Goal: Information Seeking & Learning: Compare options

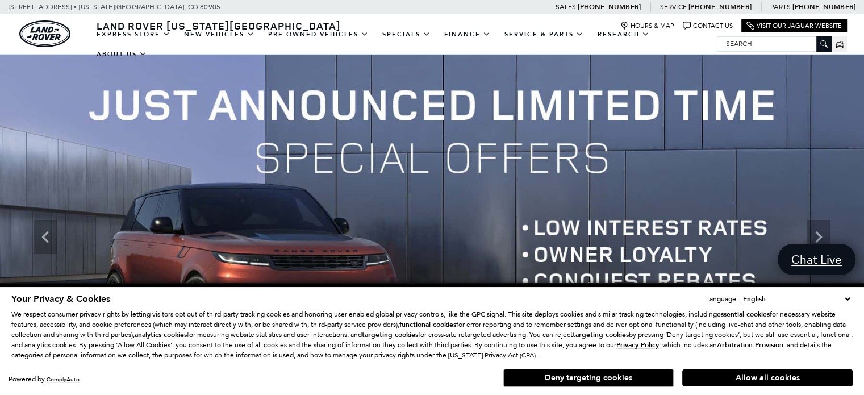
click at [850, 299] on select "English Spanish / Español English / United Kingdom Korean / 한국어 Vietnamese / Ti…" at bounding box center [796, 298] width 112 height 11
click at [702, 136] on img at bounding box center [432, 237] width 864 height 365
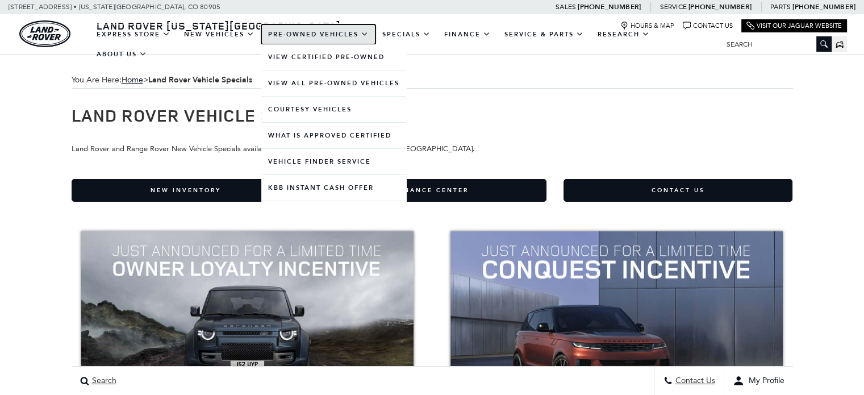
click at [318, 40] on link "Pre-Owned Vehicles" at bounding box center [318, 34] width 114 height 20
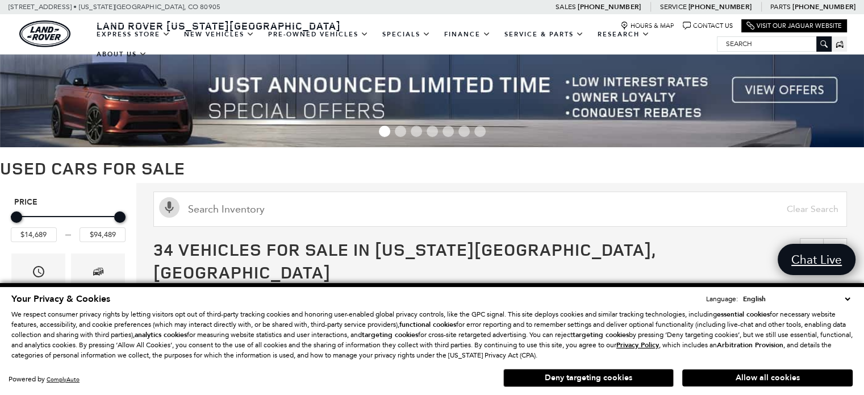
click at [845, 304] on select "English Spanish / Español English / United Kingdom Korean / 한국어 Vietnamese / Ti…" at bounding box center [796, 298] width 112 height 11
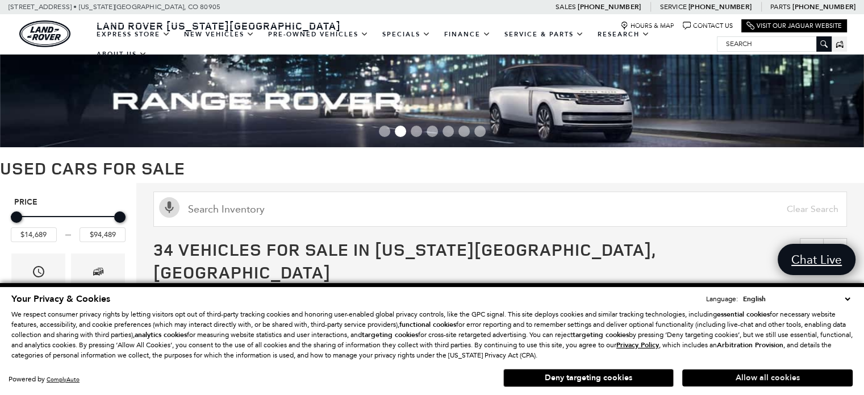
click at [754, 379] on button "Allow all cookies" at bounding box center [767, 377] width 170 height 17
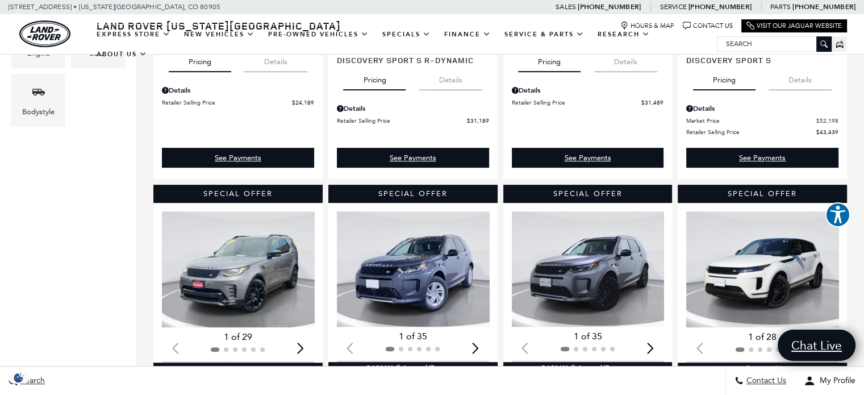
scroll to position [476, 0]
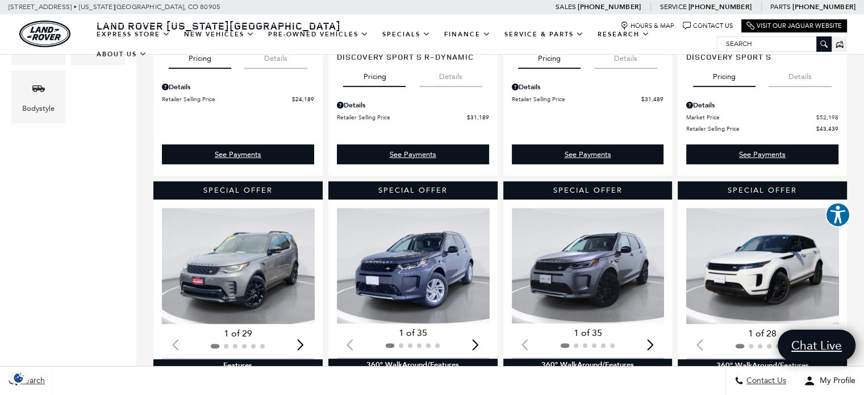
click at [254, 250] on img "1 / 2" at bounding box center [239, 266] width 154 height 116
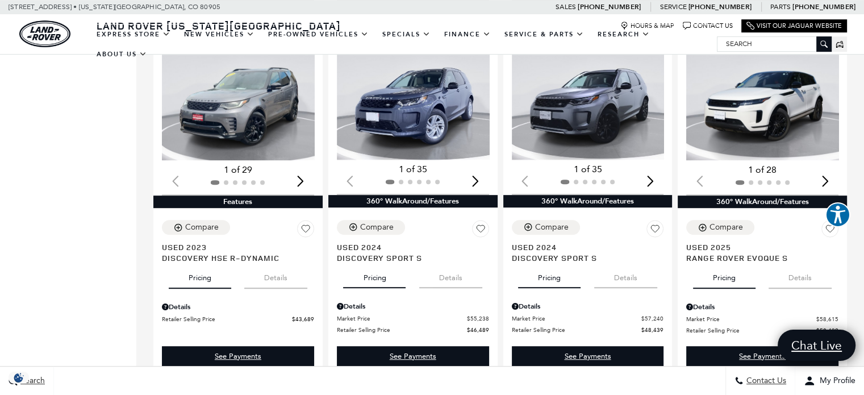
scroll to position [641, 0]
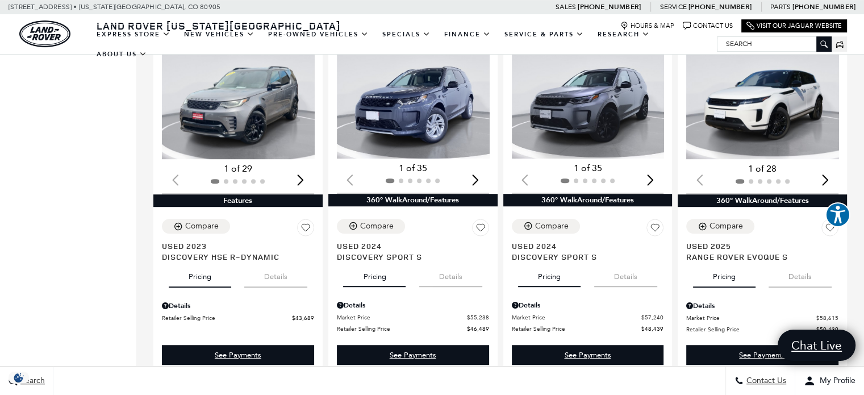
click at [604, 116] on img "1 / 2" at bounding box center [589, 101] width 154 height 116
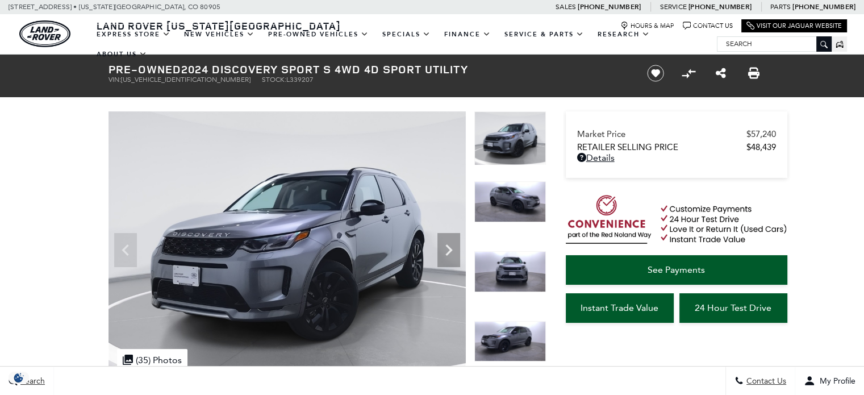
click at [155, 357] on div ".cls-1, .cls-3 { fill: #c50033; } .cls-1 { clip-rule: evenodd; } .cls-2 { clip-…" at bounding box center [152, 360] width 70 height 22
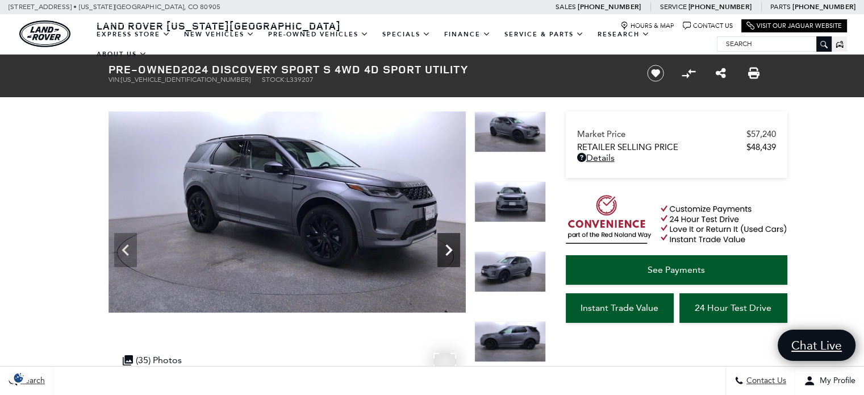
click at [451, 250] on icon "Next" at bounding box center [448, 249] width 7 height 11
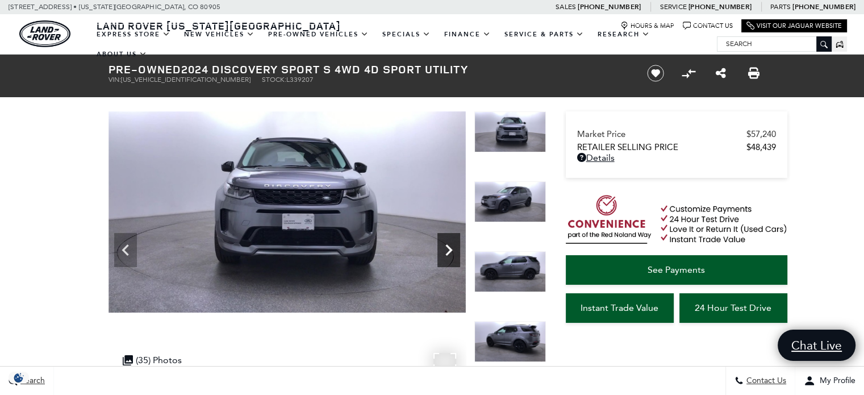
click at [451, 250] on icon "Next" at bounding box center [448, 249] width 7 height 11
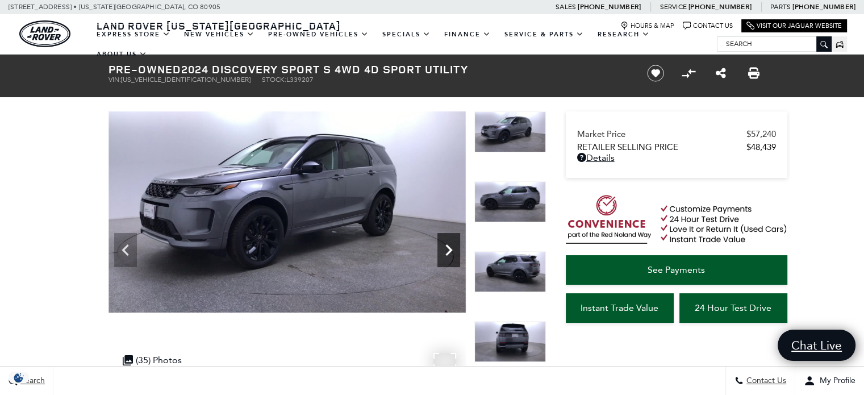
click at [451, 250] on icon "Next" at bounding box center [448, 249] width 7 height 11
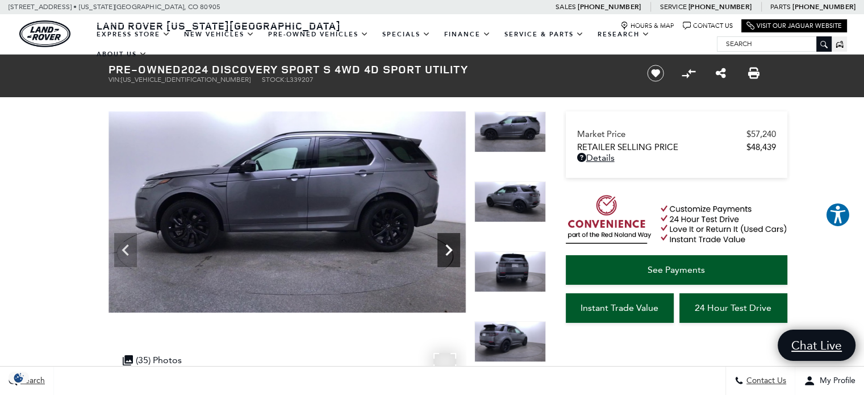
click at [451, 250] on icon "Next" at bounding box center [448, 249] width 7 height 11
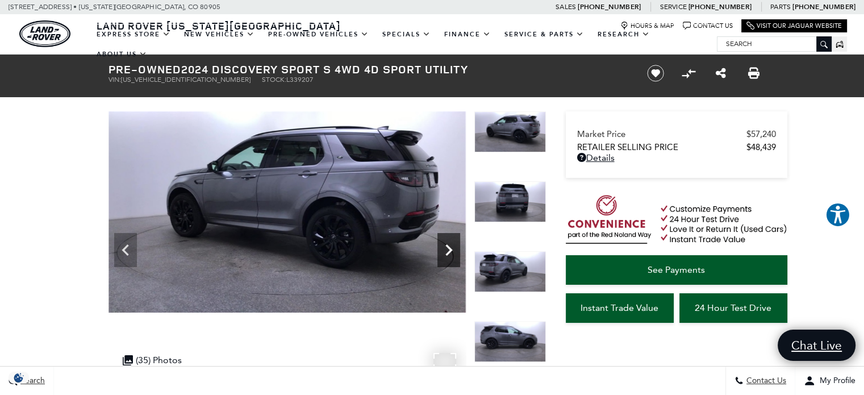
click at [451, 250] on icon "Next" at bounding box center [448, 249] width 7 height 11
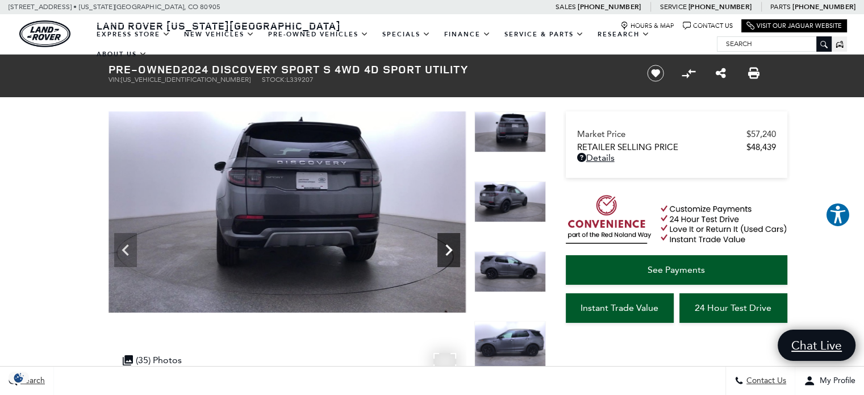
click at [451, 250] on icon "Next" at bounding box center [448, 249] width 7 height 11
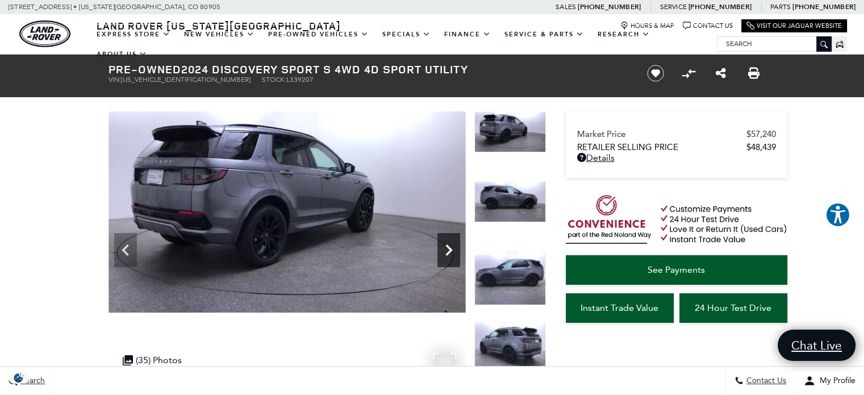
click at [451, 250] on icon "Next" at bounding box center [448, 249] width 7 height 11
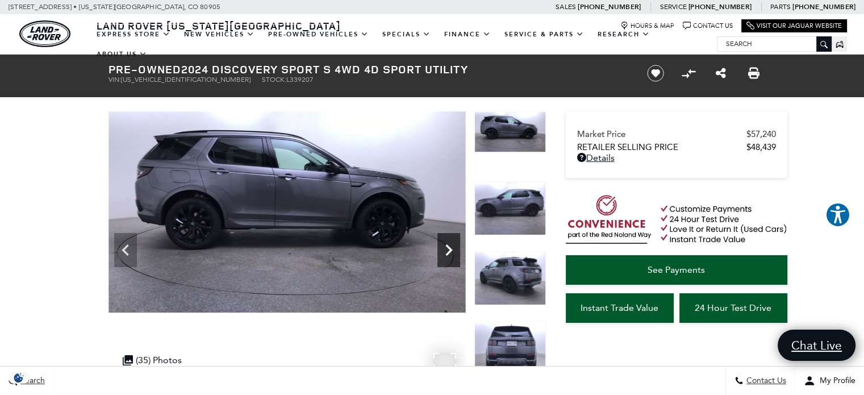
click at [451, 250] on icon "Next" at bounding box center [448, 249] width 7 height 11
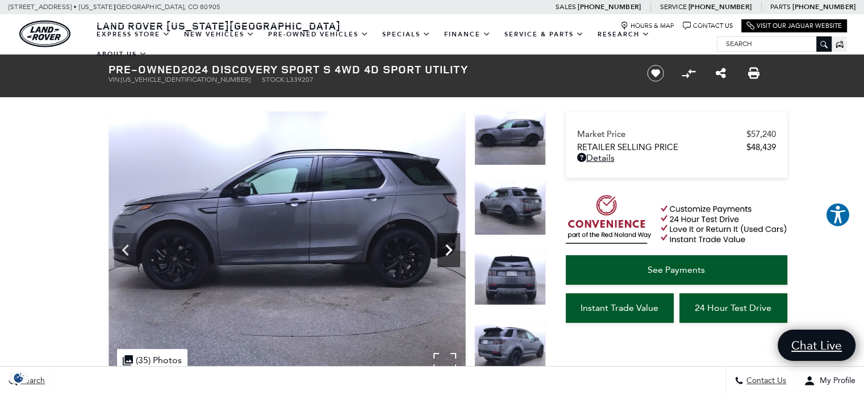
click at [451, 250] on icon "Next" at bounding box center [448, 249] width 7 height 11
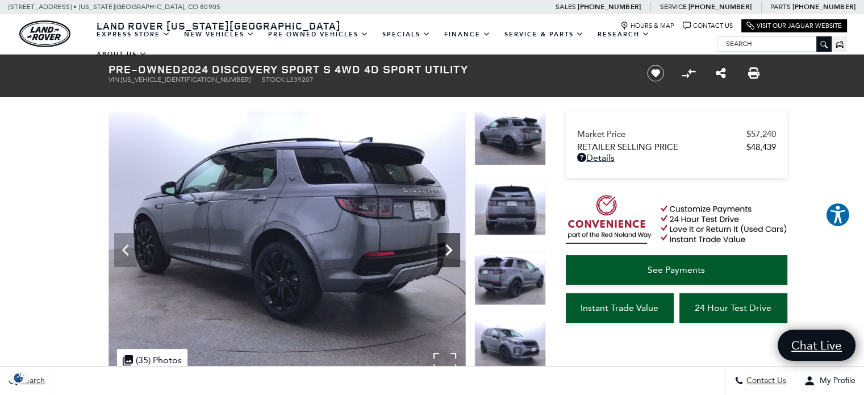
click at [451, 250] on icon "Next" at bounding box center [448, 249] width 7 height 11
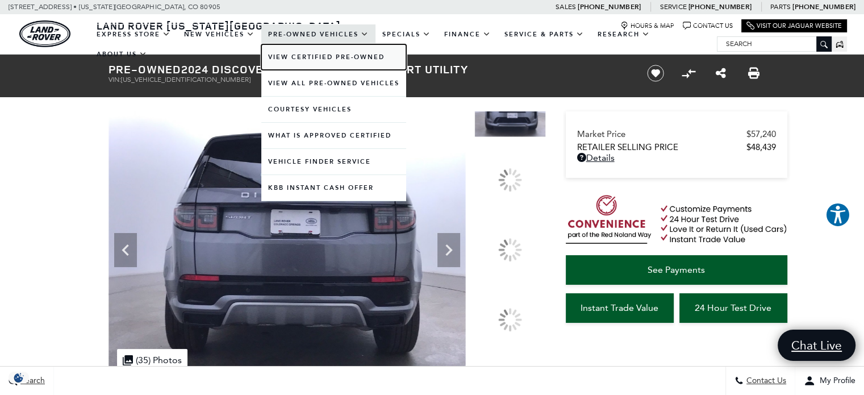
click at [314, 57] on link "View Certified Pre-Owned" at bounding box center [333, 57] width 145 height 26
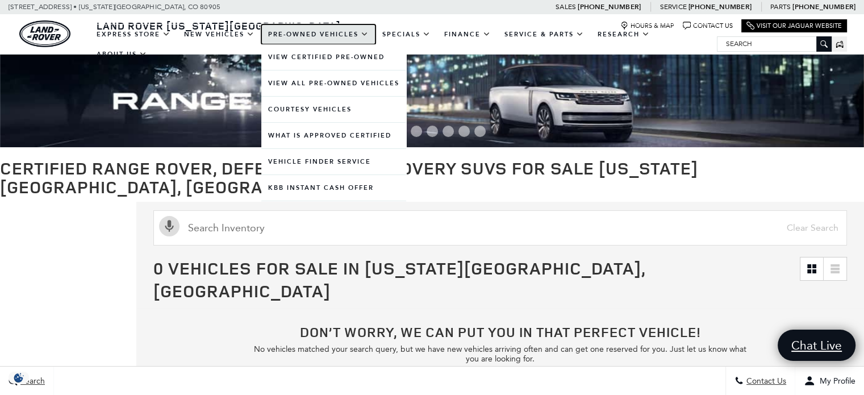
click at [311, 36] on link "Pre-Owned Vehicles" at bounding box center [318, 34] width 114 height 20
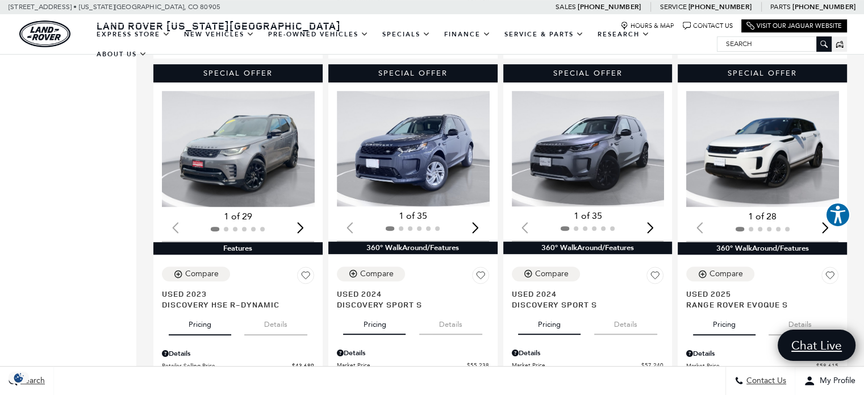
scroll to position [592, 0]
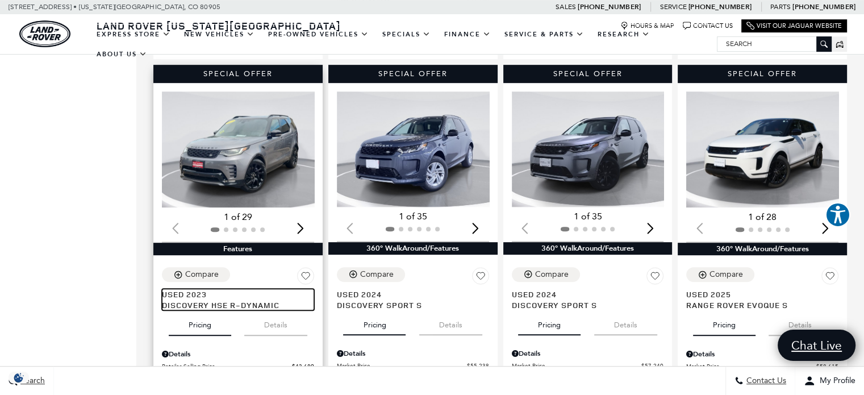
click at [187, 299] on span "Discovery HSE R-Dynamic" at bounding box center [234, 304] width 144 height 11
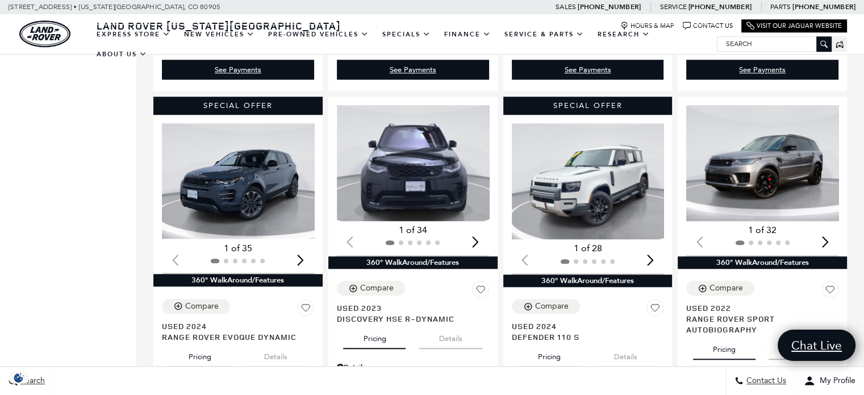
scroll to position [943, 0]
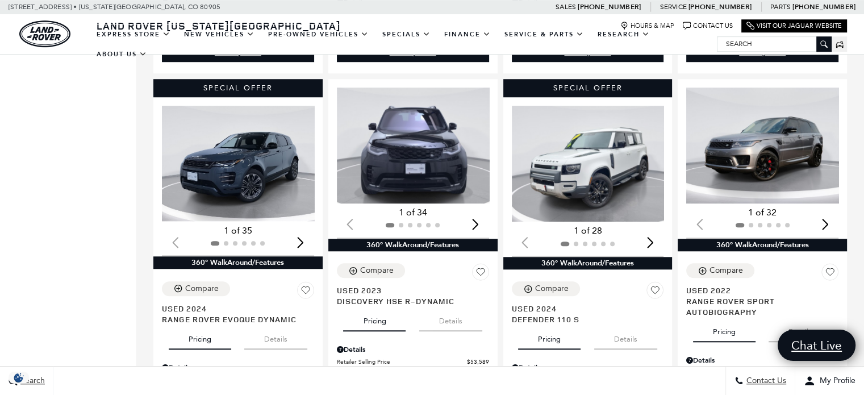
click at [776, 150] on img "1 / 2" at bounding box center [763, 145] width 154 height 116
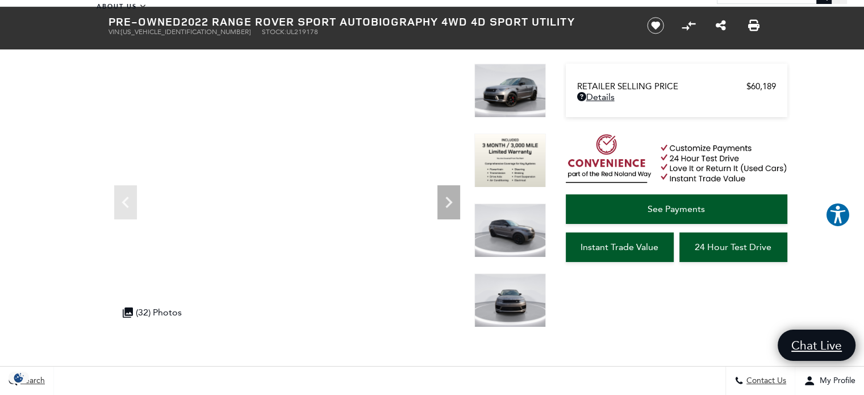
scroll to position [48, 0]
click at [509, 86] on img at bounding box center [510, 91] width 72 height 54
click at [149, 319] on div ".cls-1, .cls-3 { fill: #c50033; } .cls-1 { clip-rule: evenodd; } .cls-2 { clip-…" at bounding box center [152, 312] width 70 height 22
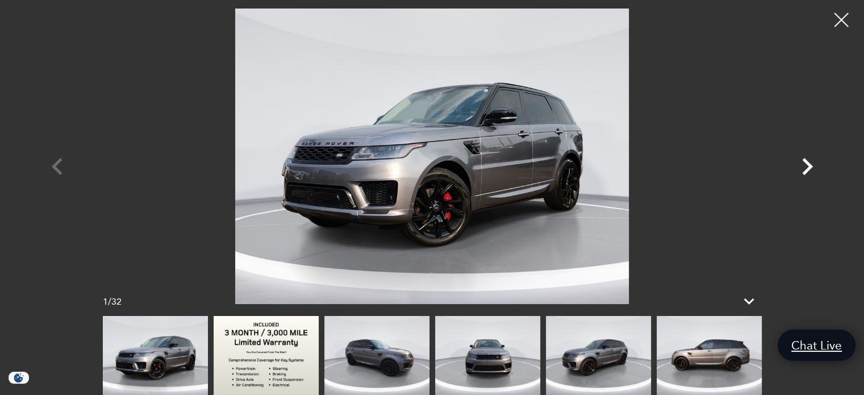
click at [813, 165] on icon "Next" at bounding box center [807, 166] width 34 height 34
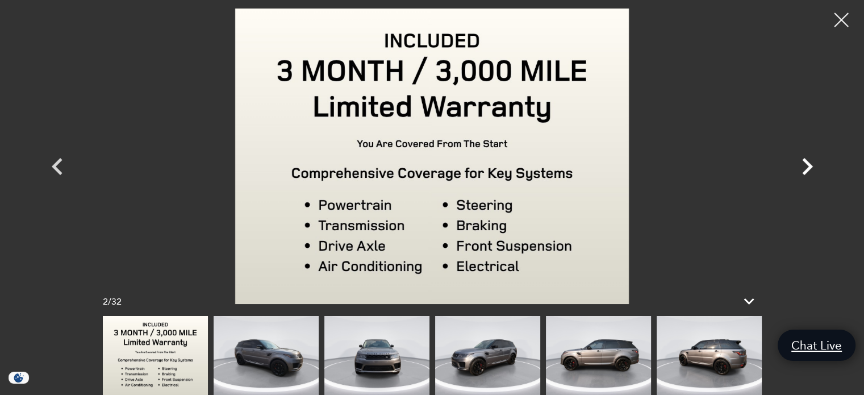
click at [813, 165] on icon "Next" at bounding box center [807, 166] width 34 height 34
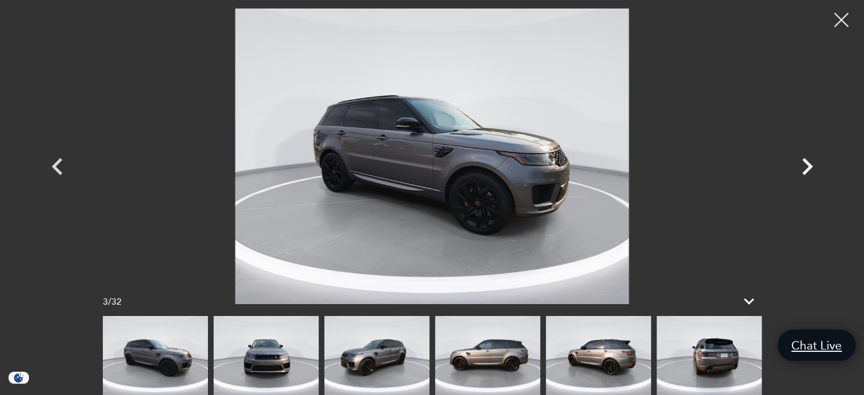
click at [813, 165] on icon "Next" at bounding box center [807, 166] width 34 height 34
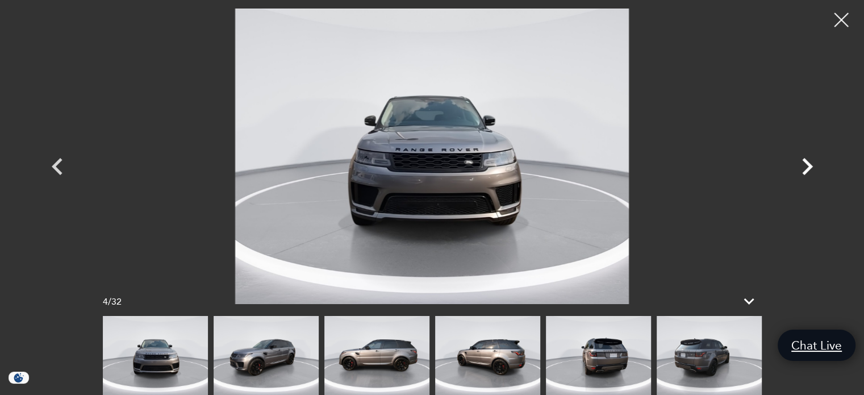
click at [813, 165] on icon "Next" at bounding box center [807, 166] width 34 height 34
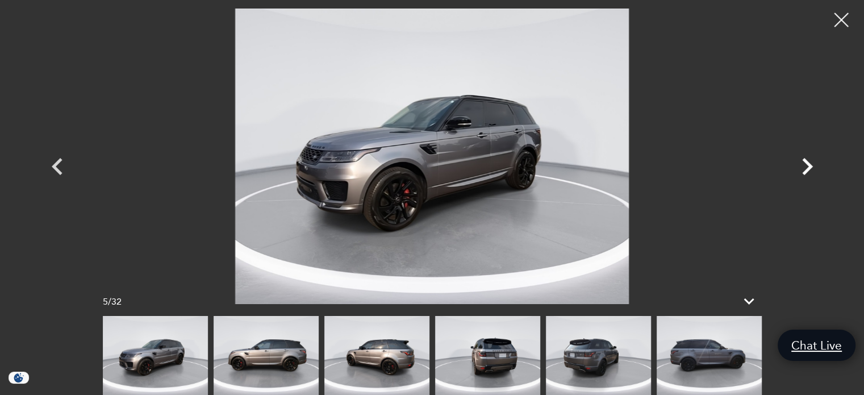
click at [813, 165] on icon "Next" at bounding box center [807, 166] width 34 height 34
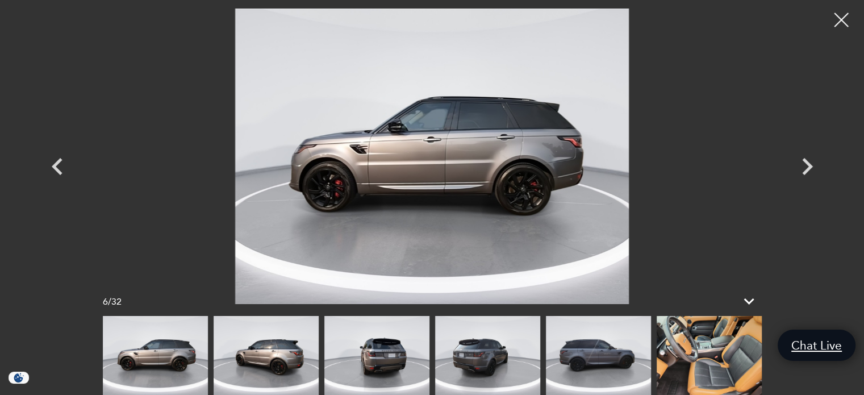
click at [714, 377] on img at bounding box center [709, 355] width 105 height 79
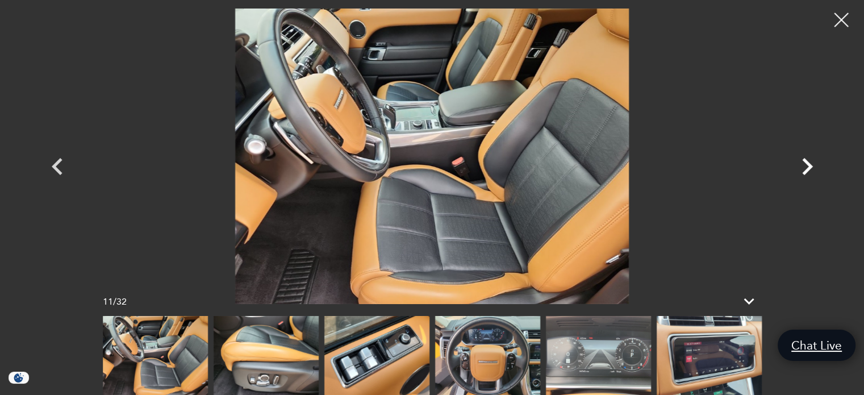
click at [807, 168] on icon "Next" at bounding box center [807, 166] width 11 height 17
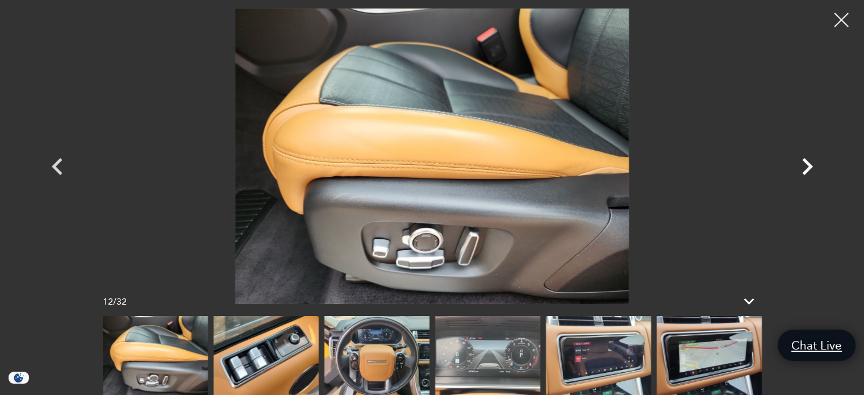
click at [807, 168] on icon "Next" at bounding box center [807, 166] width 11 height 17
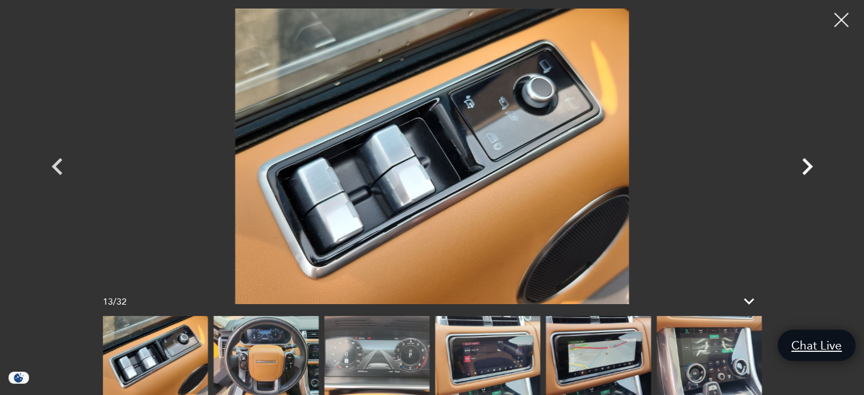
click at [807, 168] on icon "Next" at bounding box center [807, 166] width 11 height 17
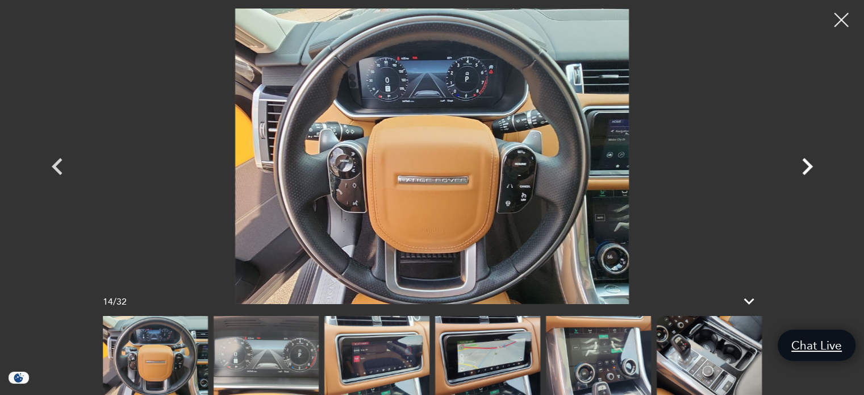
click at [807, 168] on icon "Next" at bounding box center [807, 166] width 11 height 17
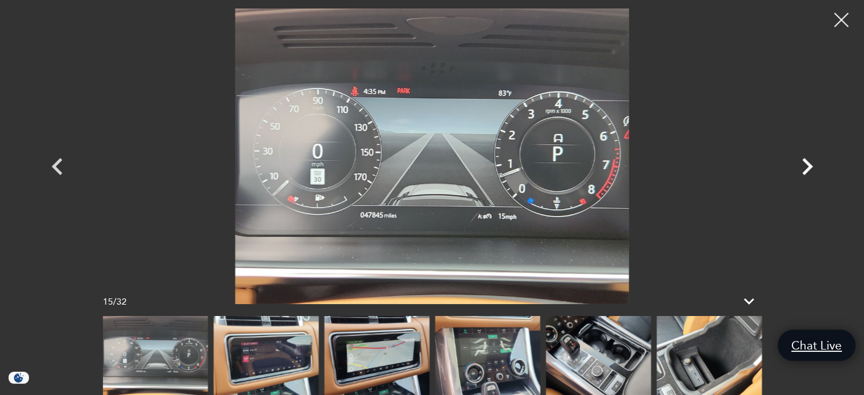
click at [807, 168] on icon "Next" at bounding box center [807, 166] width 11 height 17
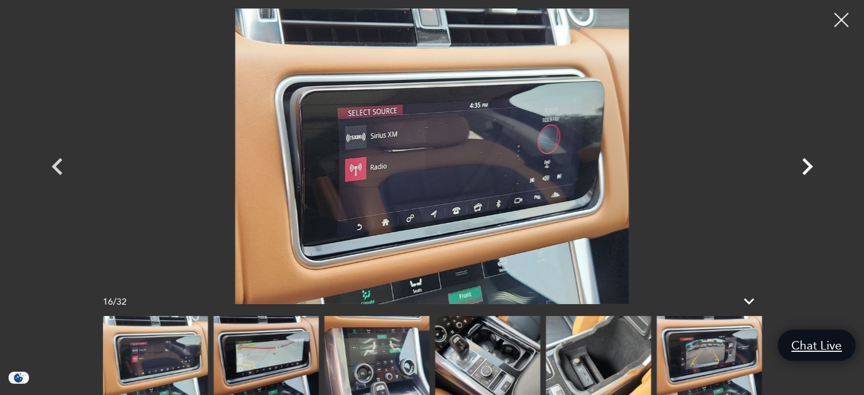
click at [807, 168] on icon "Next" at bounding box center [807, 166] width 11 height 17
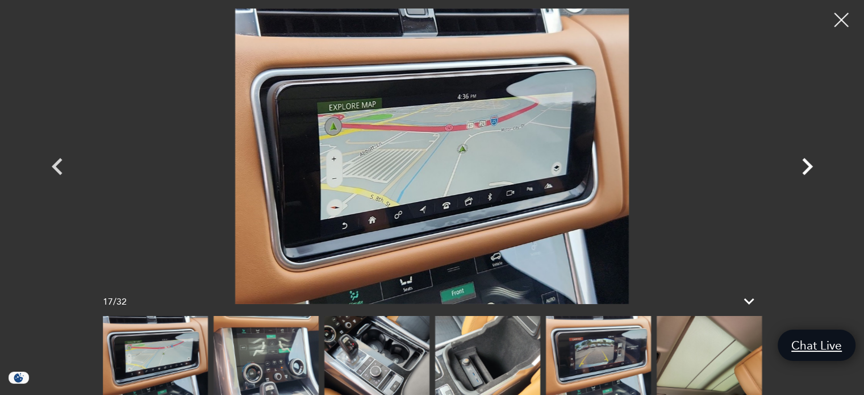
click at [807, 168] on icon "Next" at bounding box center [807, 166] width 11 height 17
